Goal: Obtain resource: Obtain resource

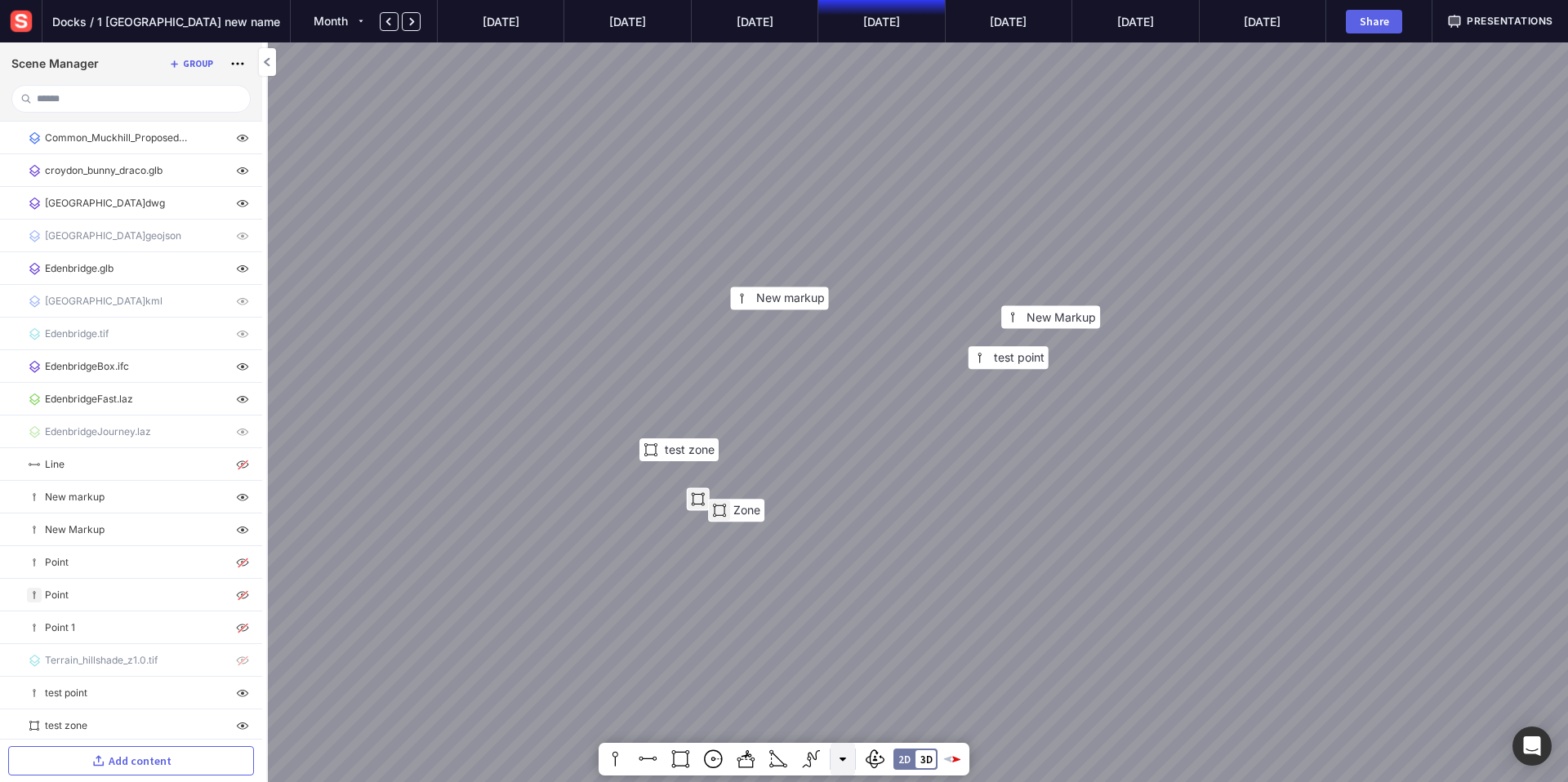
click at [836, 760] on button at bounding box center [843, 759] width 24 height 33
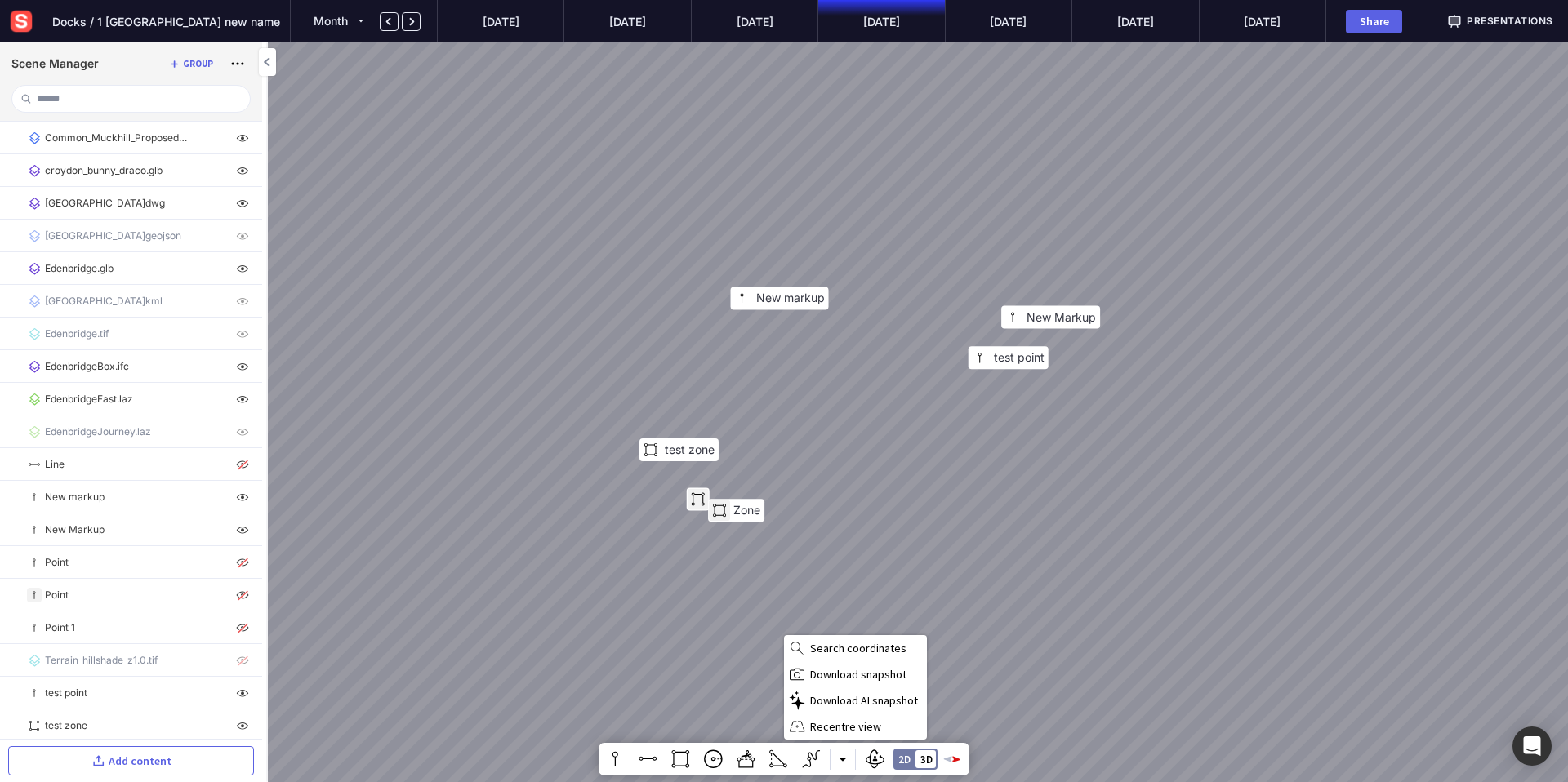
click at [900, 338] on div at bounding box center [784, 391] width 1568 height 782
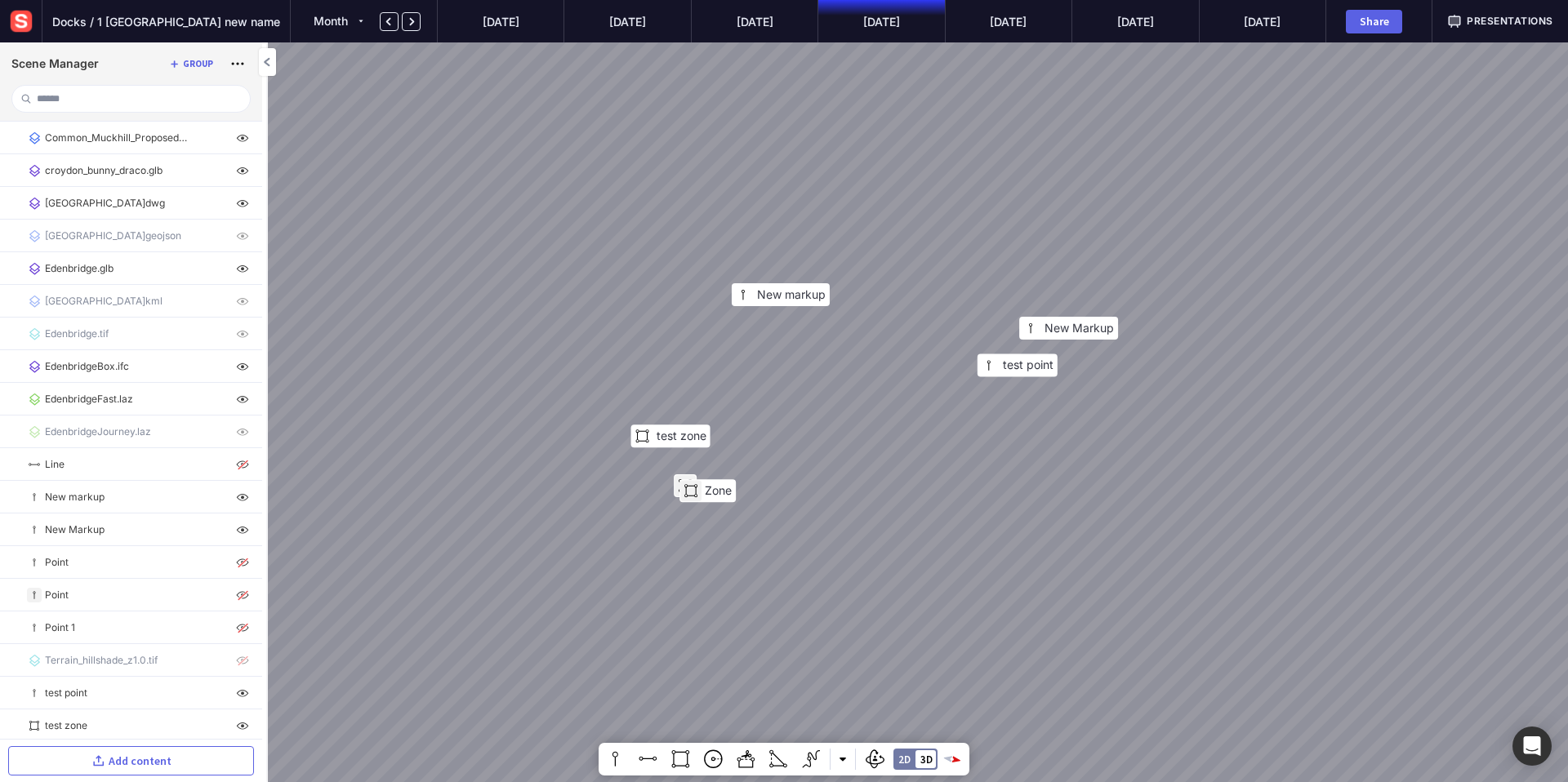
drag, startPoint x: 876, startPoint y: 382, endPoint x: 813, endPoint y: 351, distance: 70.2
click at [813, 351] on div "Zone New Markup [GEOGRAPHIC_DATA] test zone New markup" at bounding box center [784, 391] width 1568 height 782
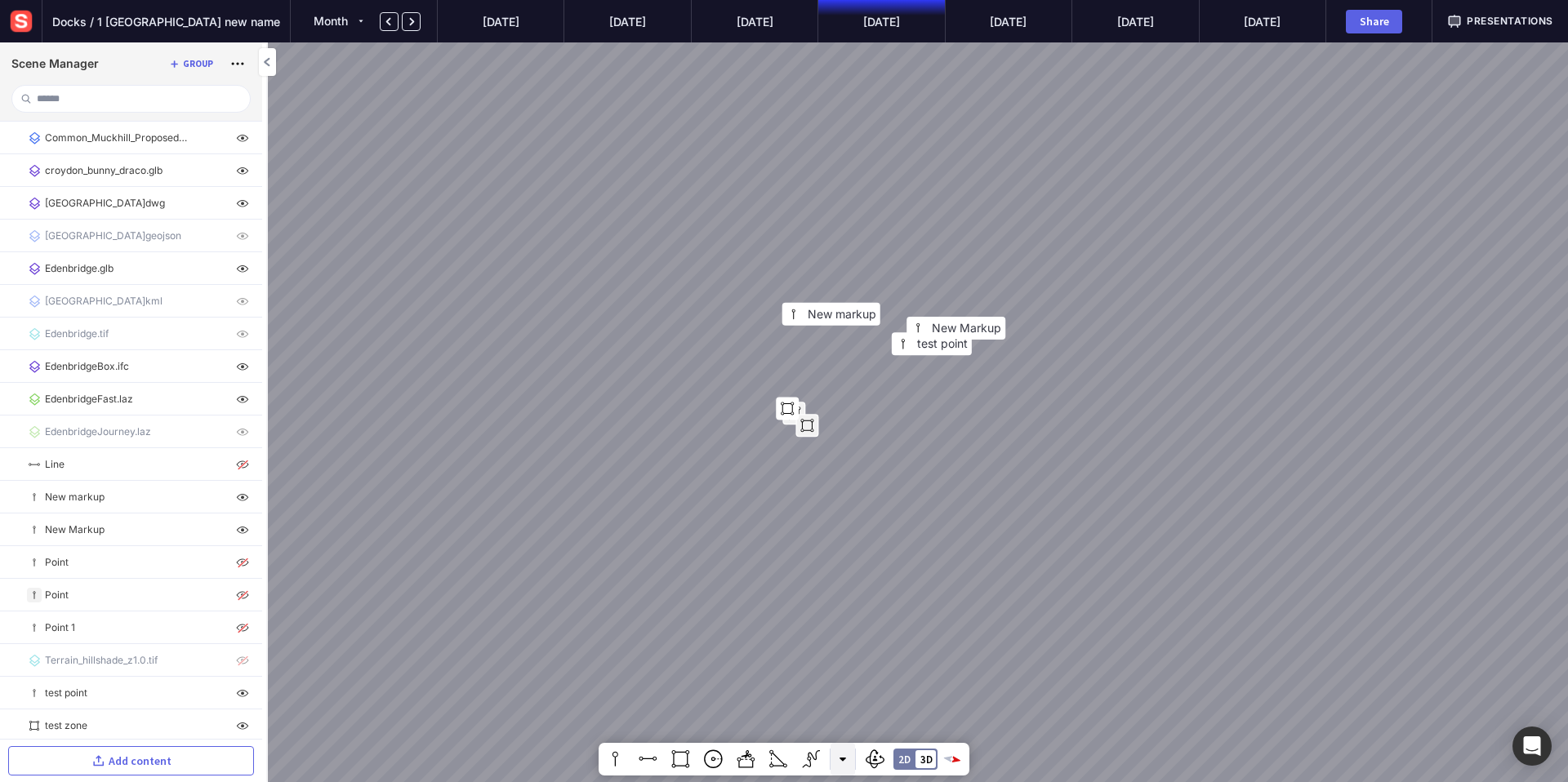
click at [847, 759] on button at bounding box center [843, 759] width 24 height 33
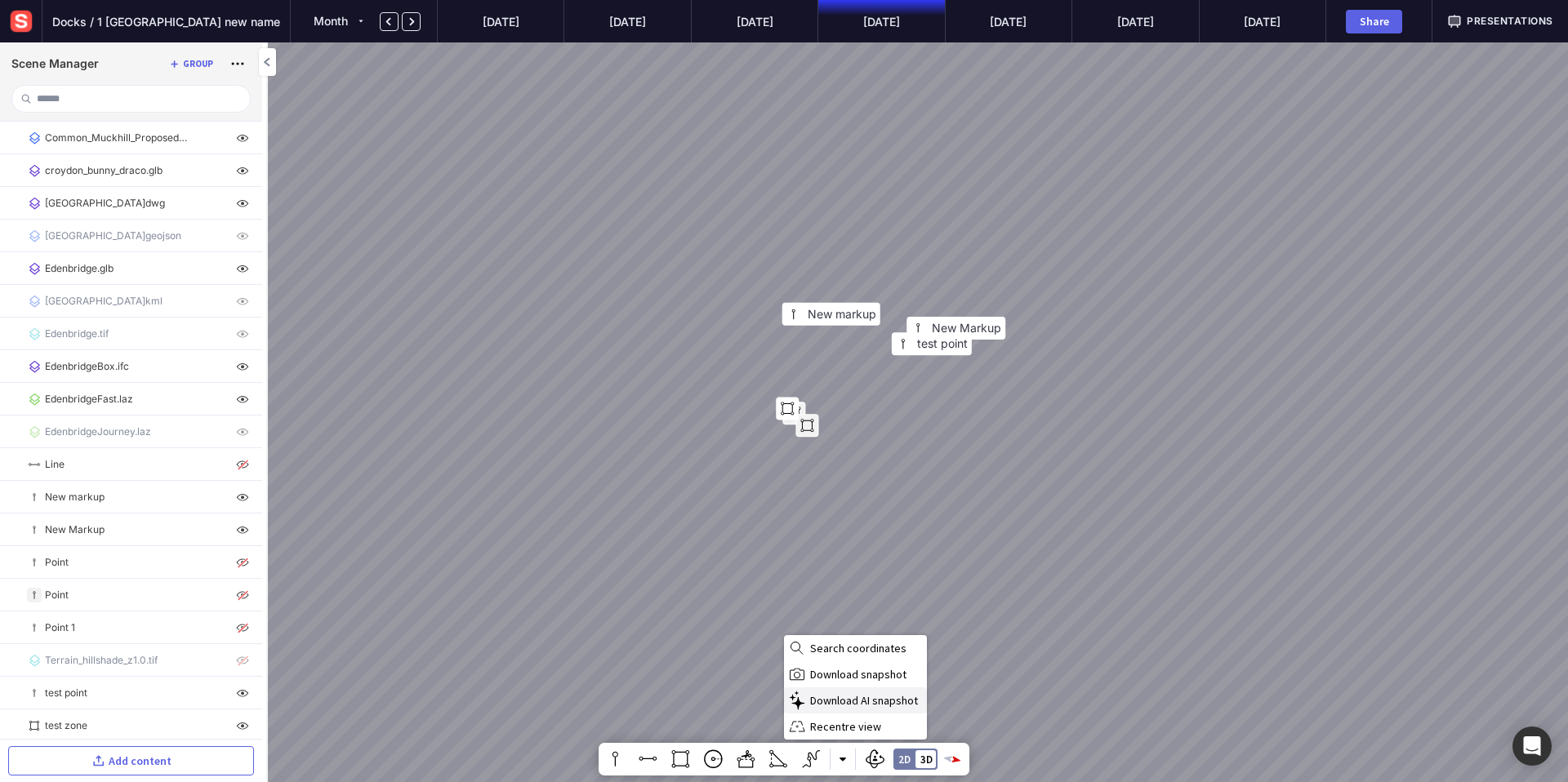
click at [843, 705] on span "Download AI snapshot" at bounding box center [866, 701] width 114 height 15
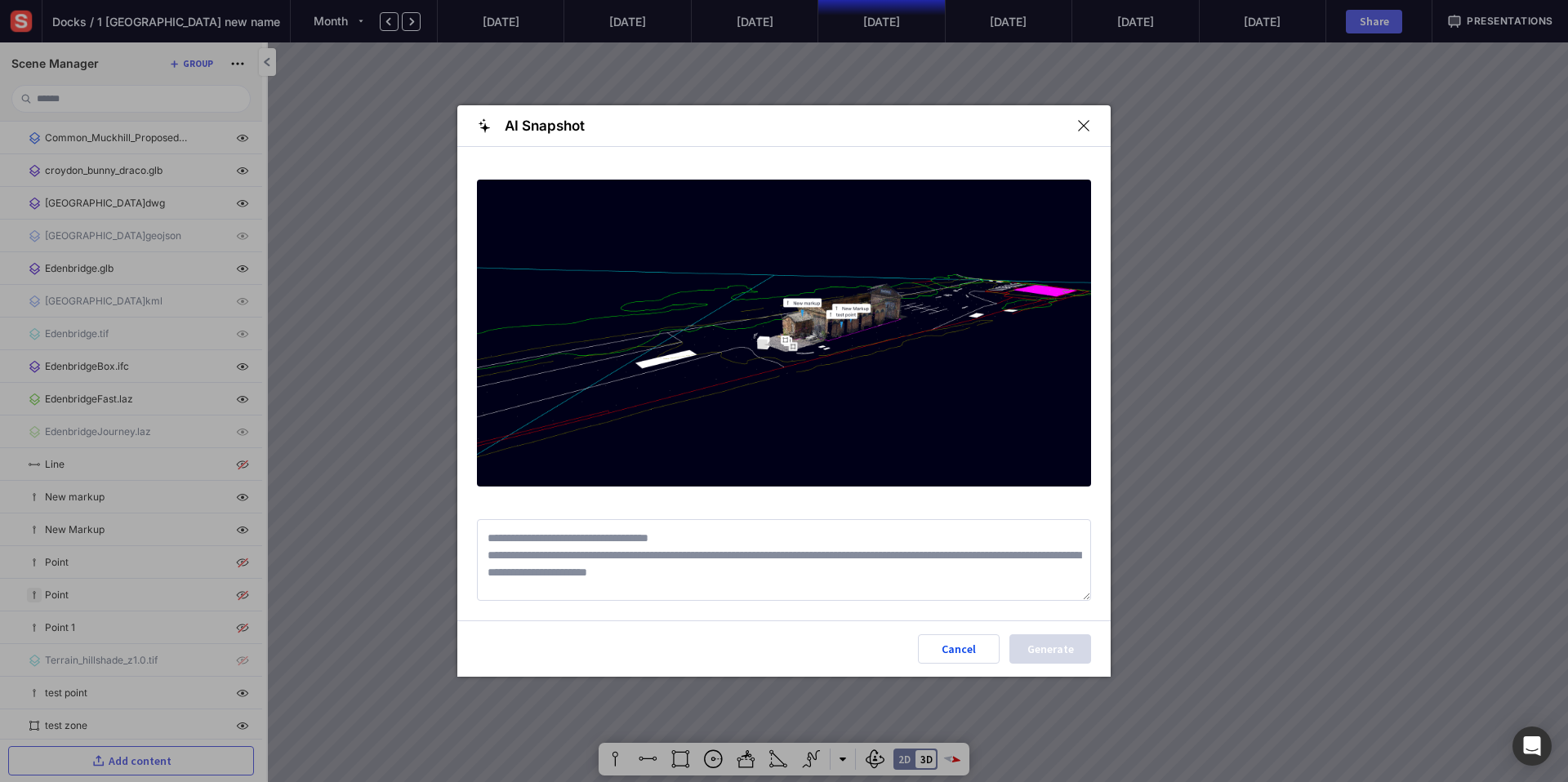
click at [673, 616] on mapp-modal-body at bounding box center [784, 383] width 654 height 474
click at [688, 577] on textarea at bounding box center [784, 560] width 614 height 81
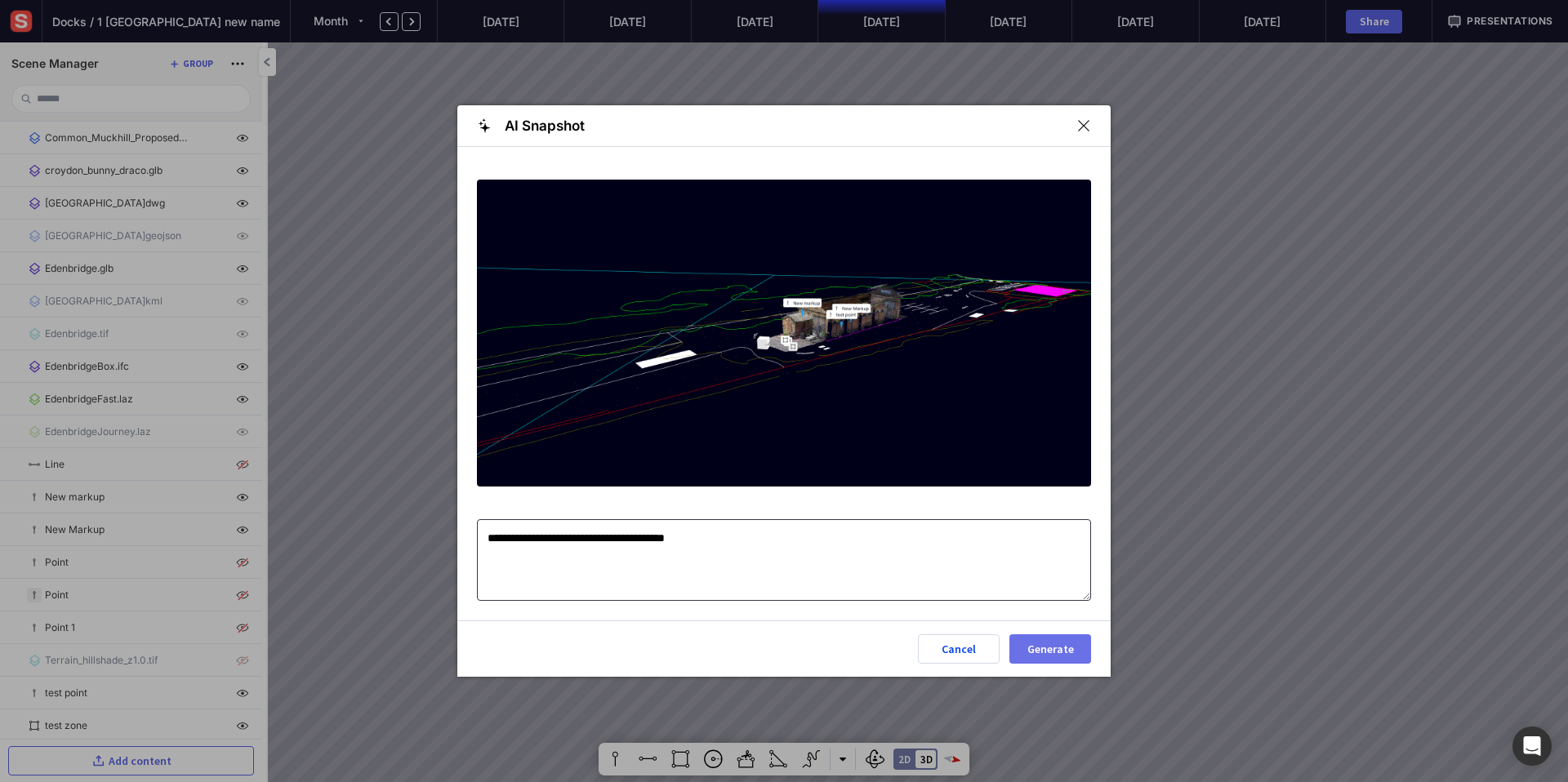
type textarea "**********"
click at [1076, 647] on div "Generate" at bounding box center [1050, 648] width 54 height 11
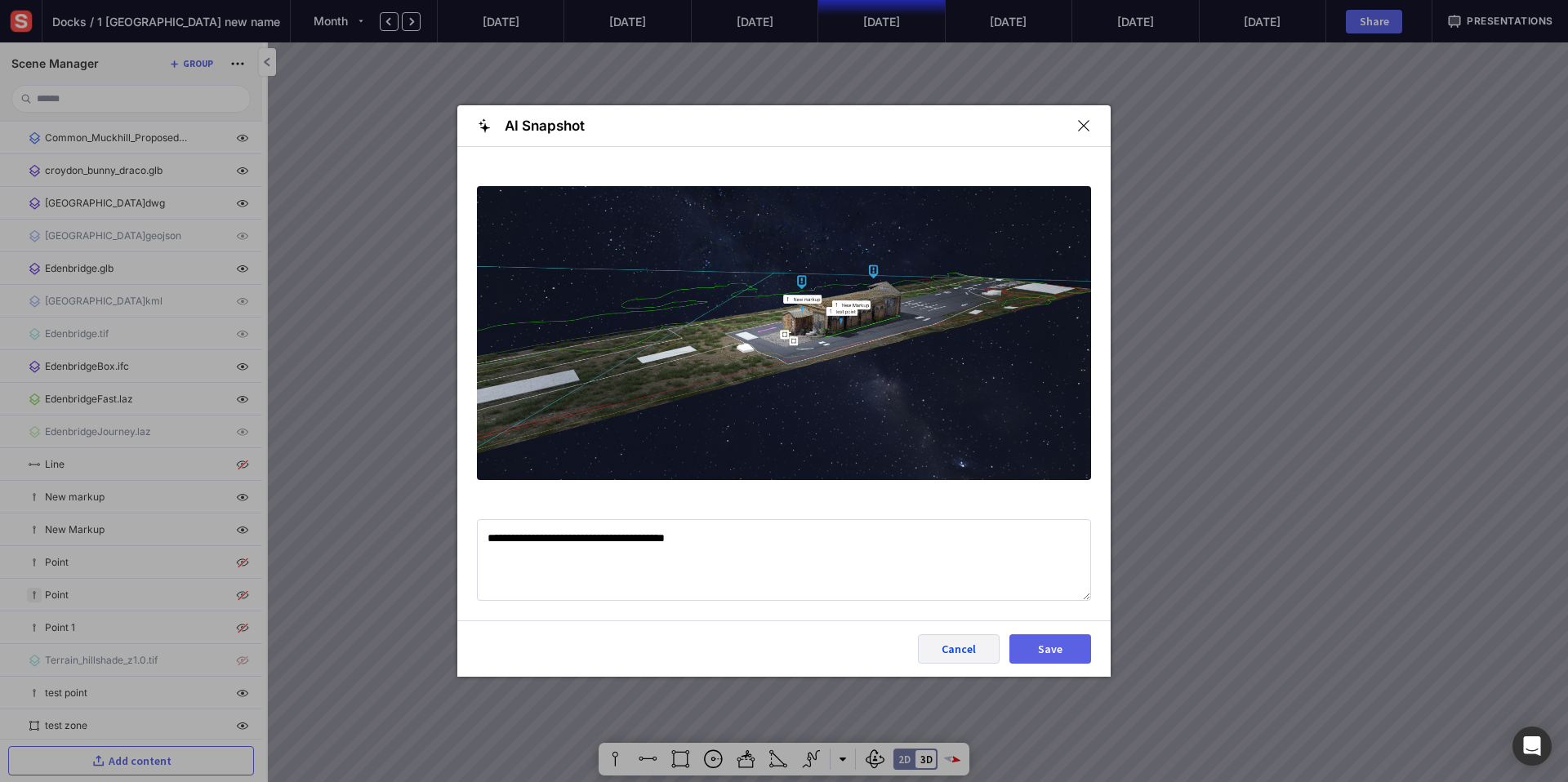
click at [964, 646] on div "Cancel" at bounding box center [959, 648] width 54 height 11
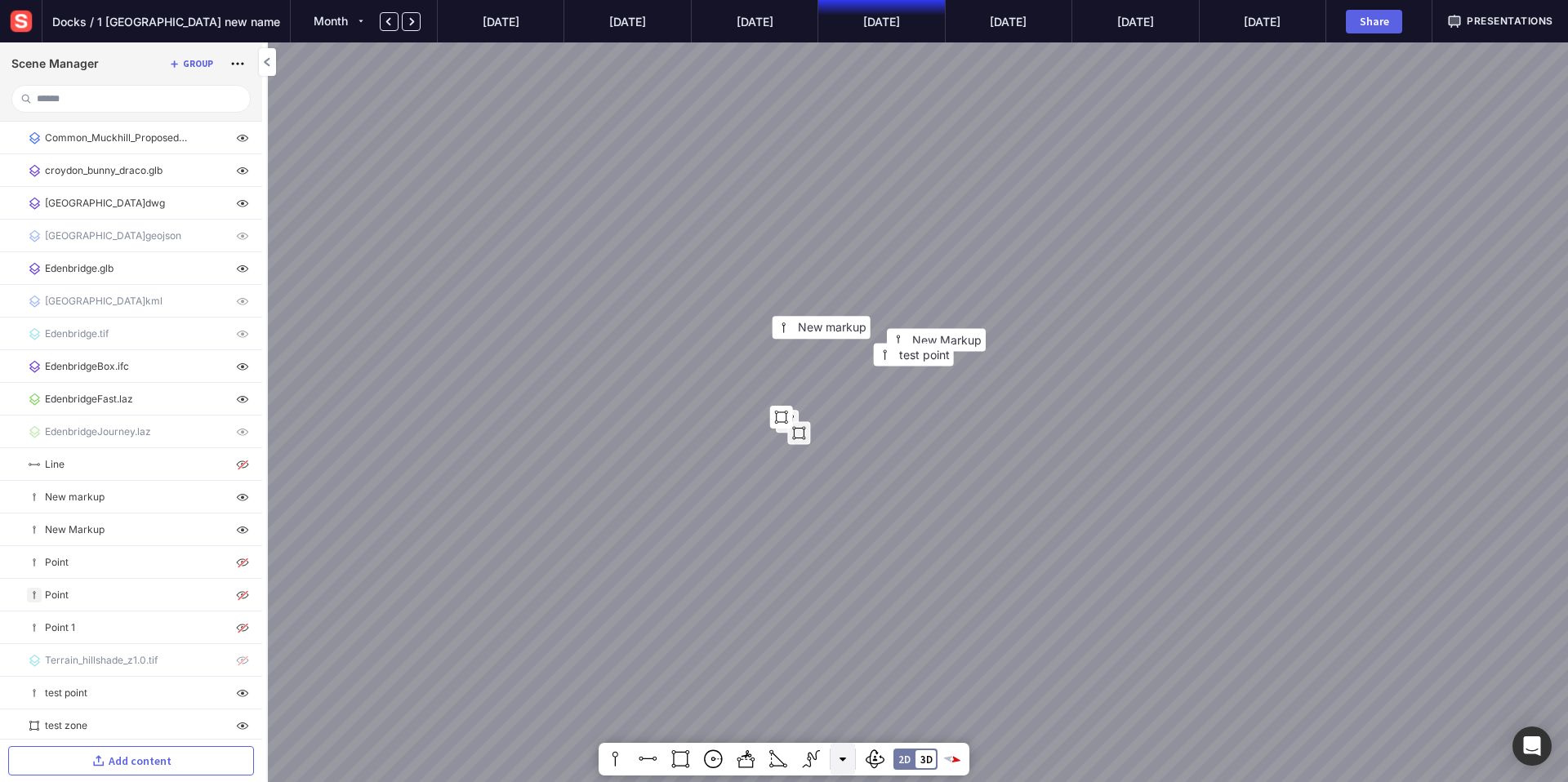
click at [843, 762] on mapp-icon at bounding box center [843, 759] width 7 height 7
